Goal: Task Accomplishment & Management: Manage account settings

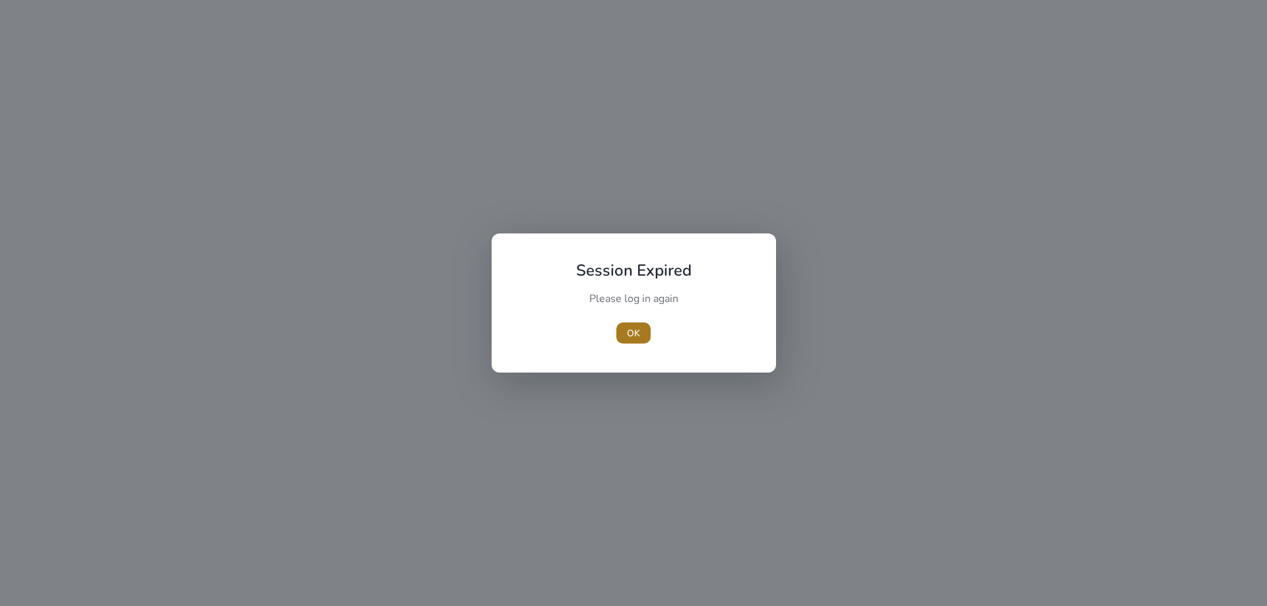
click at [633, 338] on span "OK" at bounding box center [633, 334] width 13 height 14
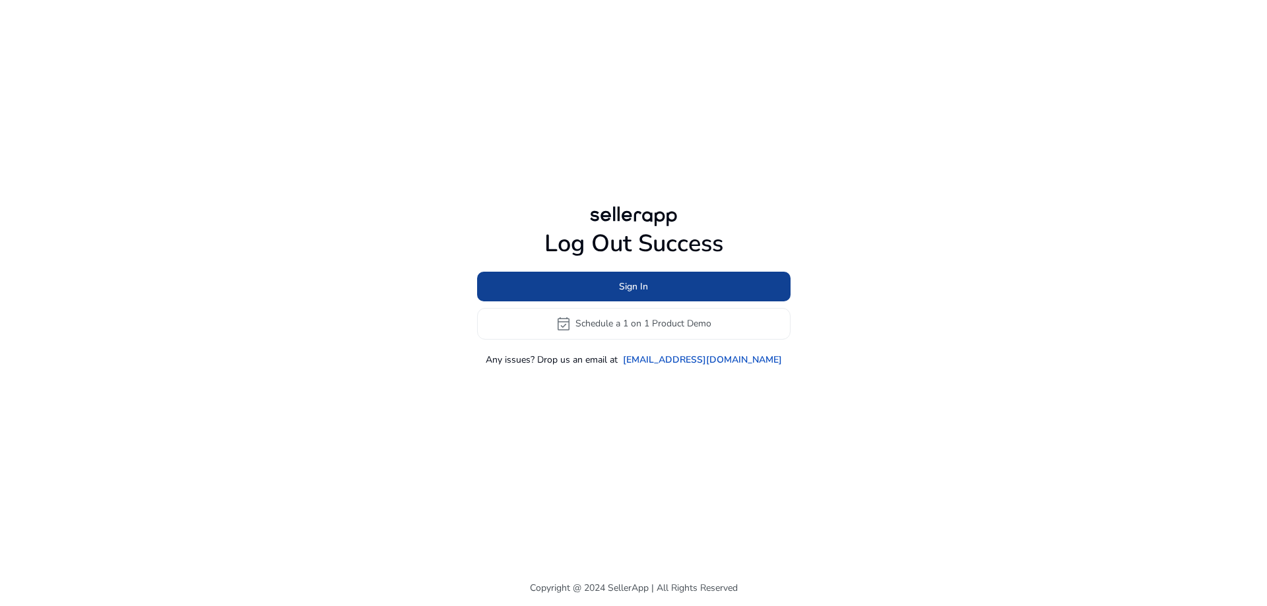
click at [662, 280] on span at bounding box center [633, 287] width 313 height 32
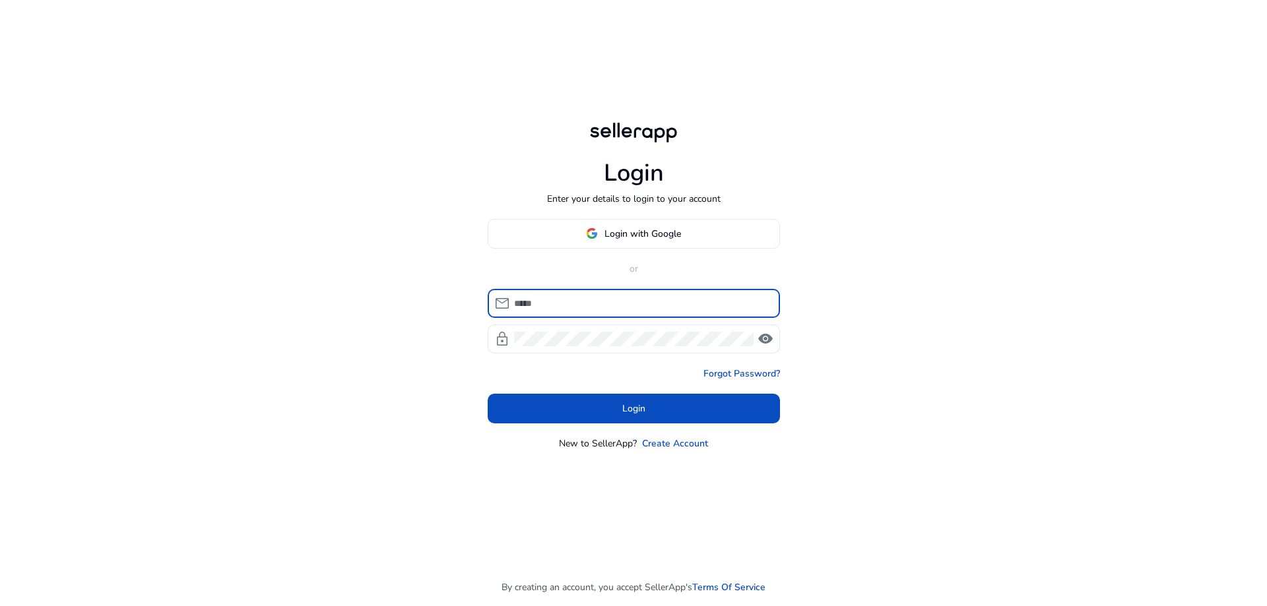
click at [662, 298] on input at bounding box center [641, 303] width 255 height 15
click at [651, 308] on input at bounding box center [641, 303] width 255 height 15
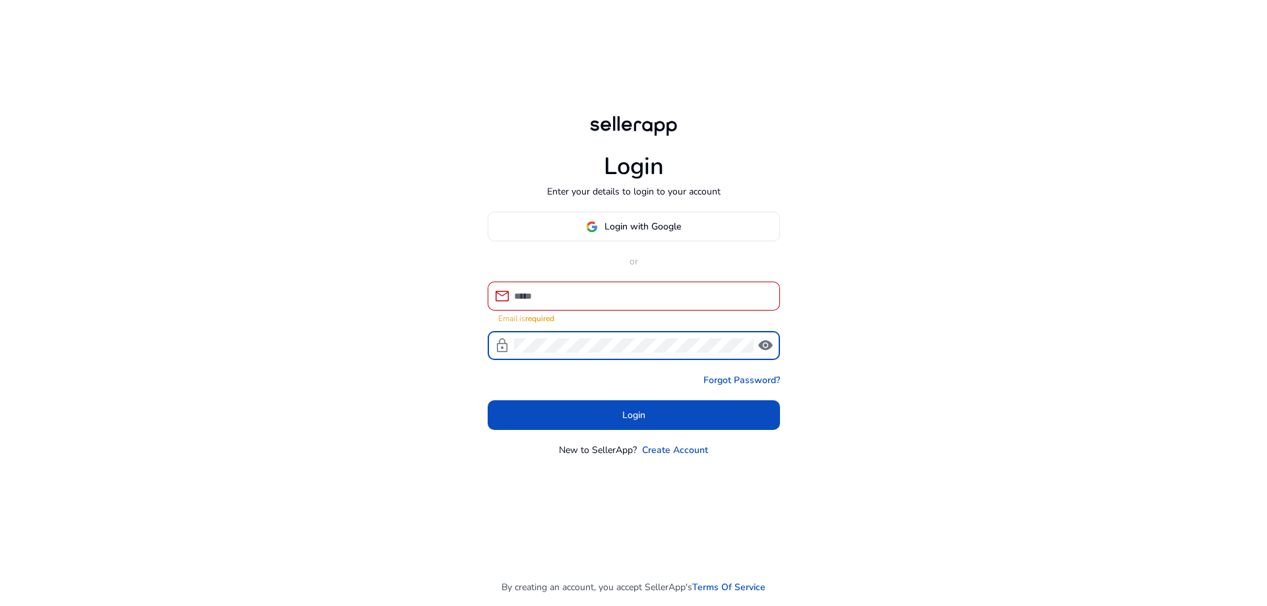
click at [612, 296] on input at bounding box center [641, 296] width 255 height 15
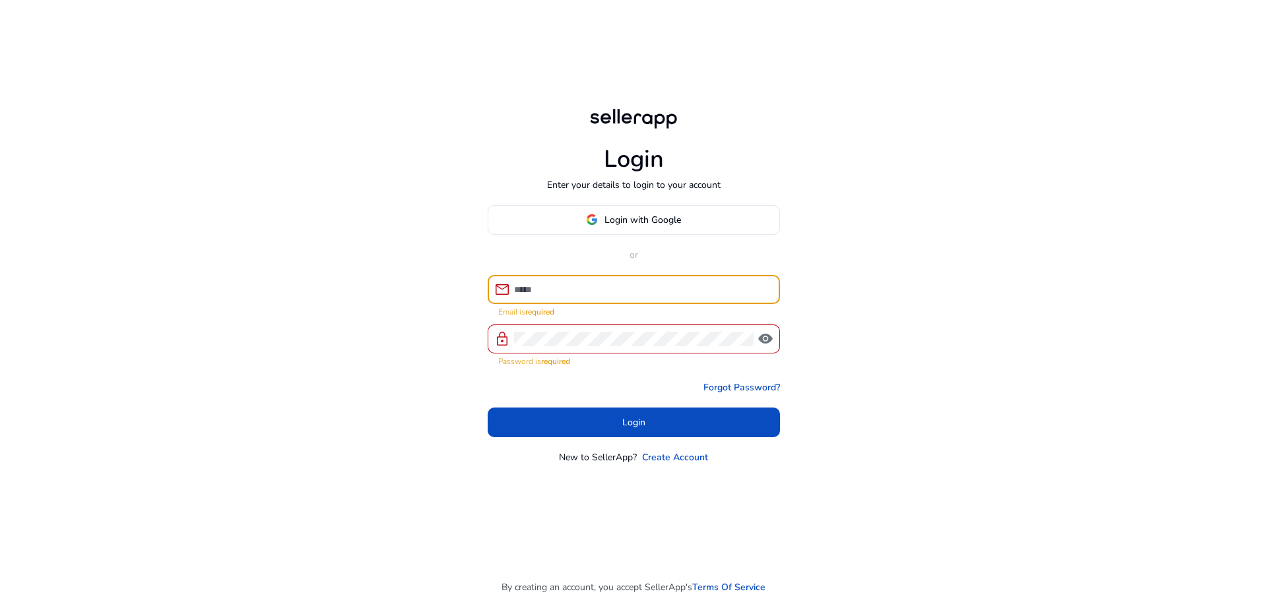
click at [612, 296] on input at bounding box center [641, 289] width 255 height 15
